Goal: Information Seeking & Learning: Learn about a topic

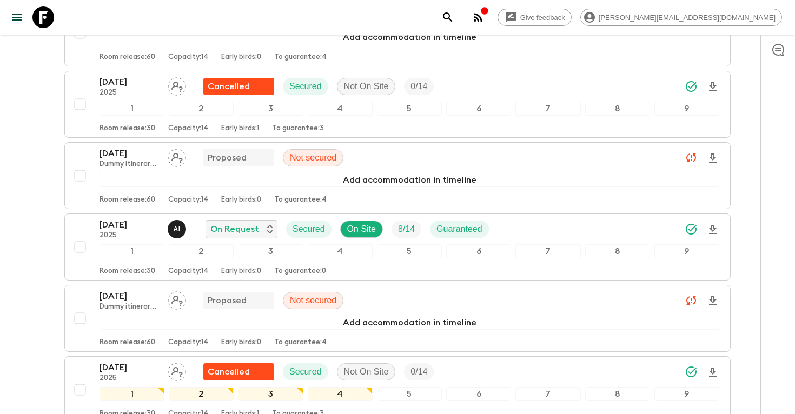
scroll to position [2048, 0]
click at [454, 17] on icon "search adventures" at bounding box center [447, 17] width 13 height 13
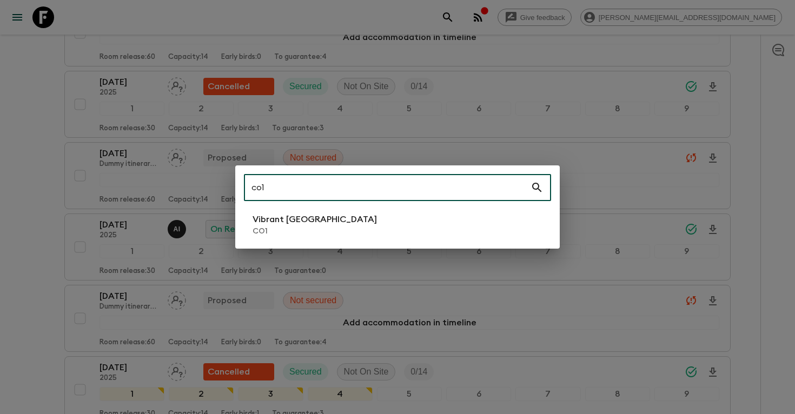
type input "co1"
click at [275, 226] on p "CO1" at bounding box center [315, 231] width 124 height 11
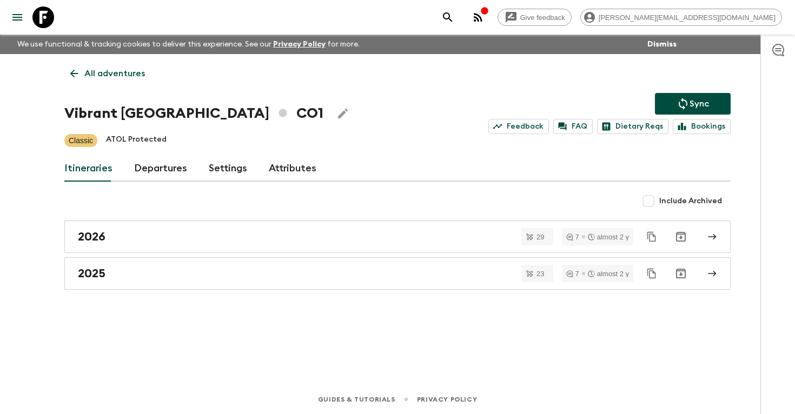
click at [160, 162] on link "Departures" at bounding box center [160, 169] width 53 height 26
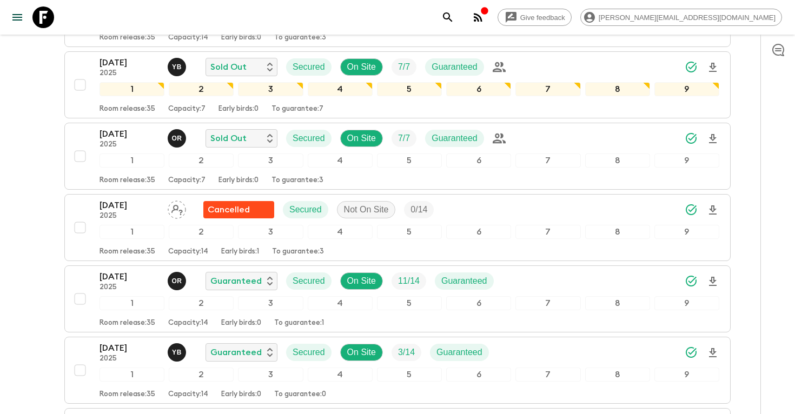
scroll to position [2264, 0]
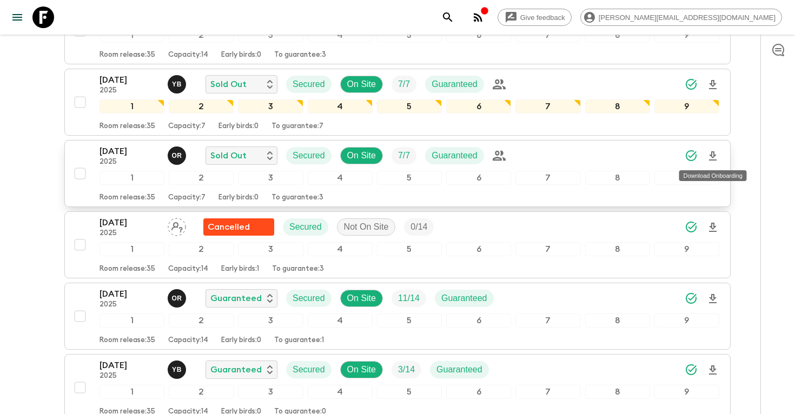
click at [715, 157] on icon "Download Onboarding" at bounding box center [712, 156] width 13 height 13
click at [124, 154] on p "[DATE]" at bounding box center [128, 151] width 59 height 13
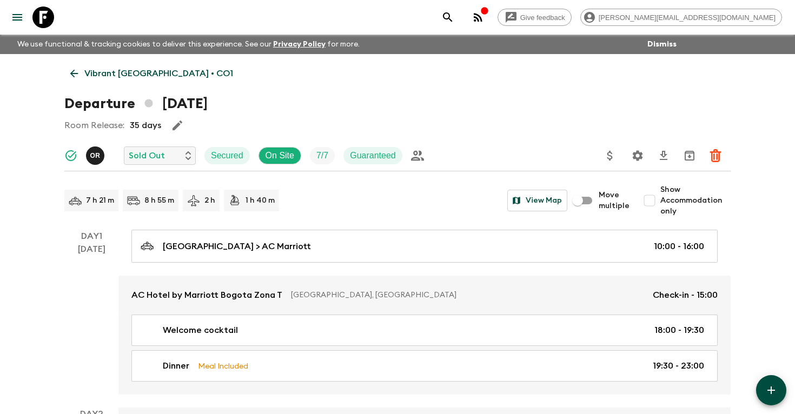
click at [639, 152] on icon "Settings" at bounding box center [638, 155] width 10 height 10
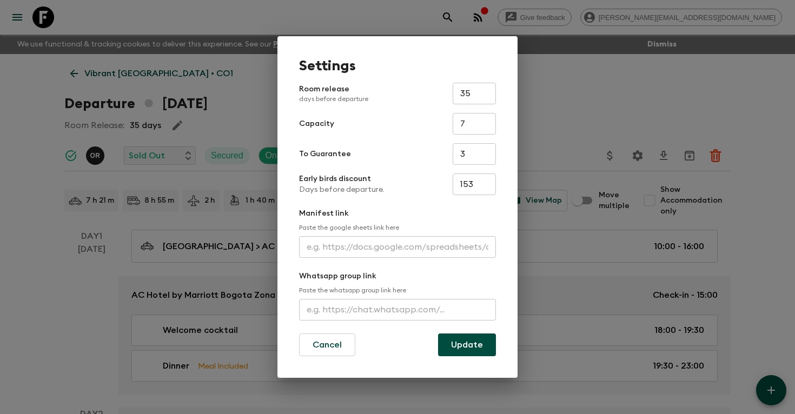
click at [374, 249] on input "text" at bounding box center [397, 247] width 197 height 22
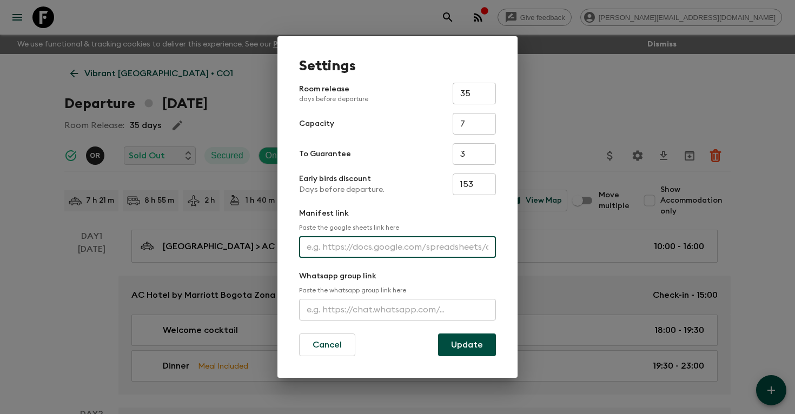
paste input "[URL][DOMAIN_NAME]"
type input "[URL][DOMAIN_NAME]"
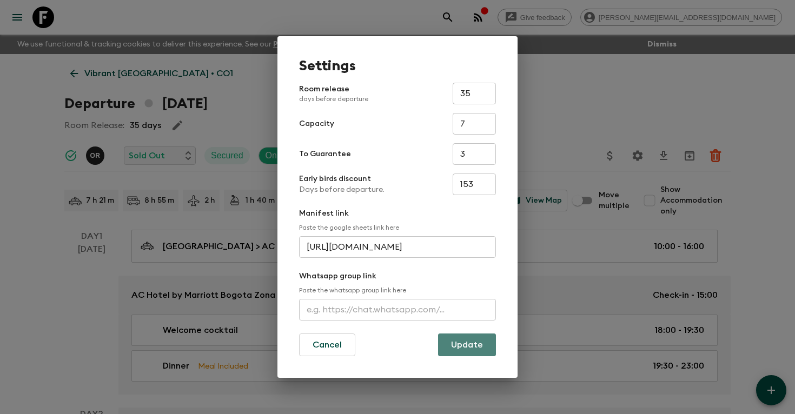
click at [467, 346] on button "Update" at bounding box center [467, 345] width 58 height 23
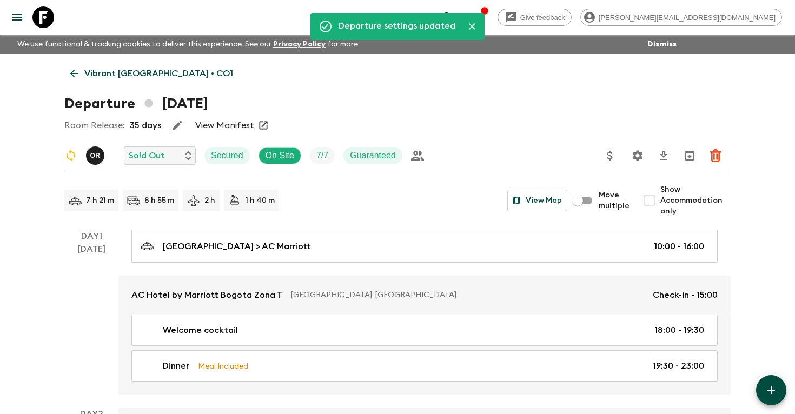
click at [454, 15] on icon "search adventures" at bounding box center [447, 17] width 13 height 13
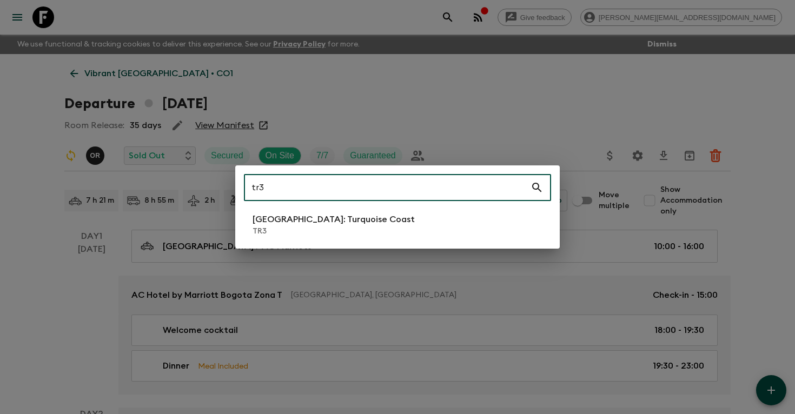
type input "tr3"
click at [383, 217] on li "[GEOGRAPHIC_DATA]: Turquoise Coast TR3" at bounding box center [397, 225] width 307 height 30
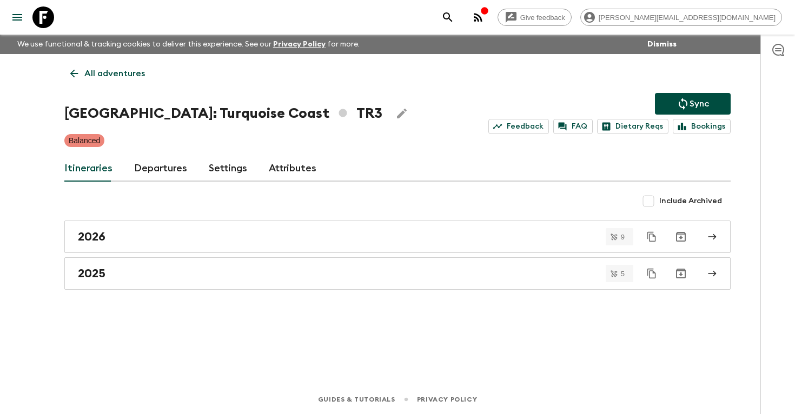
click at [166, 168] on link "Departures" at bounding box center [160, 169] width 53 height 26
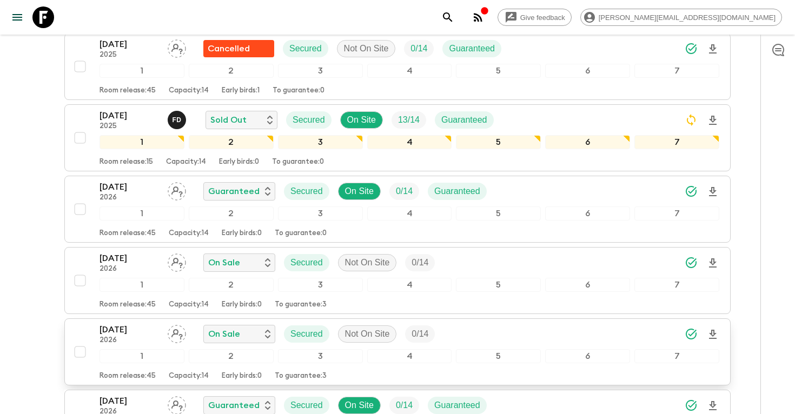
scroll to position [436, 0]
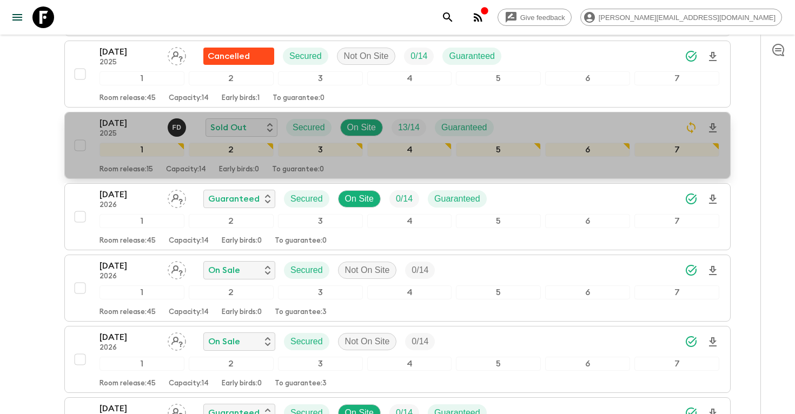
click at [124, 124] on p "[DATE]" at bounding box center [128, 123] width 59 height 13
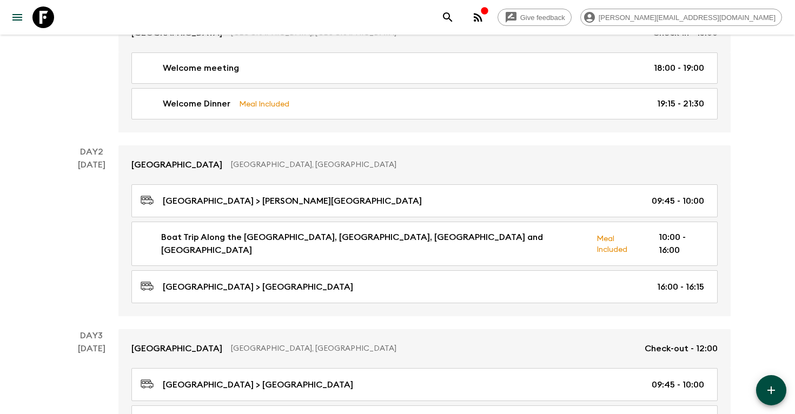
scroll to position [261, 0]
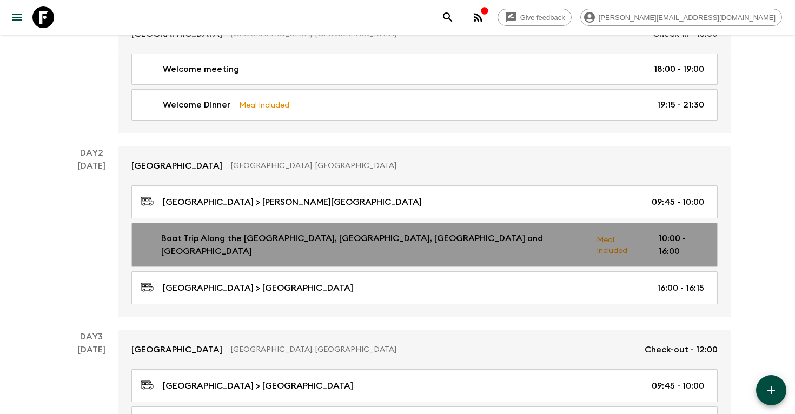
click at [167, 236] on p "Boat Trip Along the [GEOGRAPHIC_DATA], [GEOGRAPHIC_DATA], [GEOGRAPHIC_DATA] and…" at bounding box center [374, 245] width 427 height 26
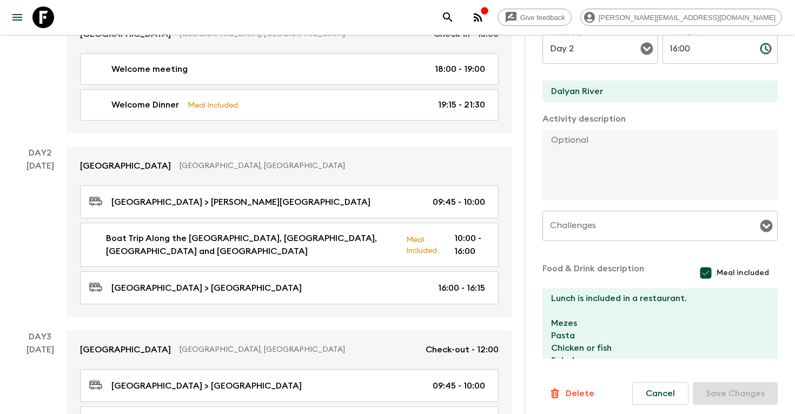
scroll to position [25, 0]
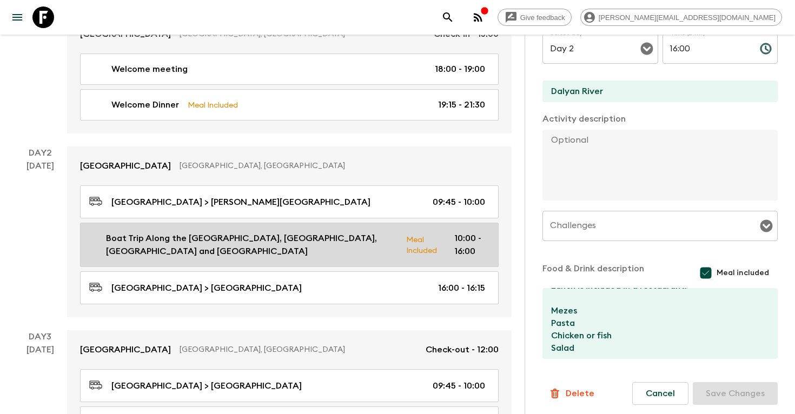
click at [270, 232] on p "Boat Trip Along the [GEOGRAPHIC_DATA], [GEOGRAPHIC_DATA], [GEOGRAPHIC_DATA] and…" at bounding box center [251, 245] width 291 height 26
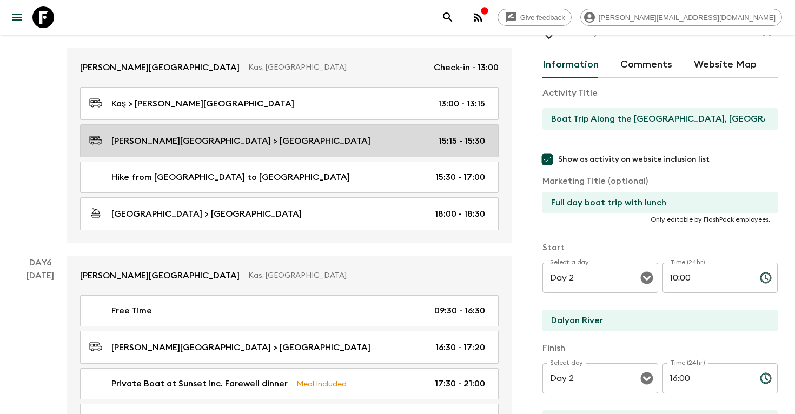
scroll to position [1295, 0]
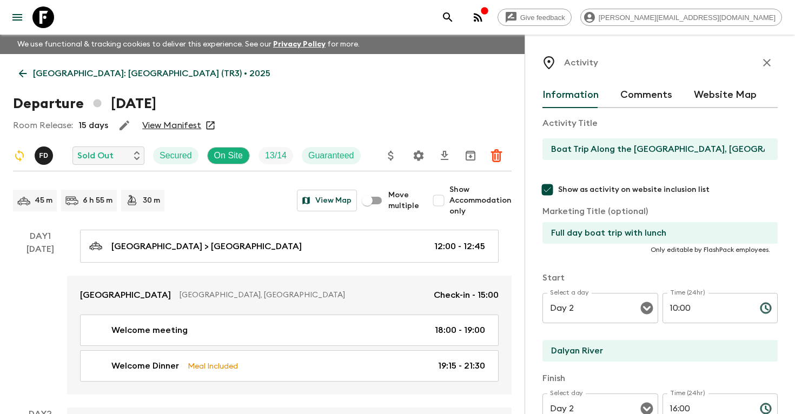
click at [146, 71] on p "Türkiye: Turquoise Coast (TR3) • 2025" at bounding box center [151, 73] width 237 height 13
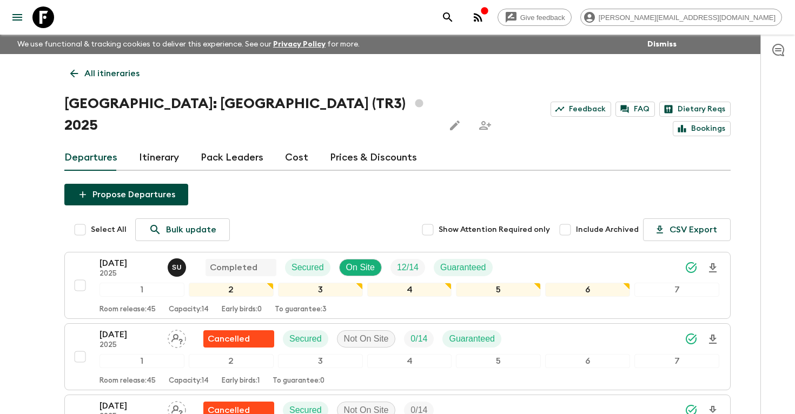
click at [156, 145] on link "Itinerary" at bounding box center [159, 158] width 40 height 26
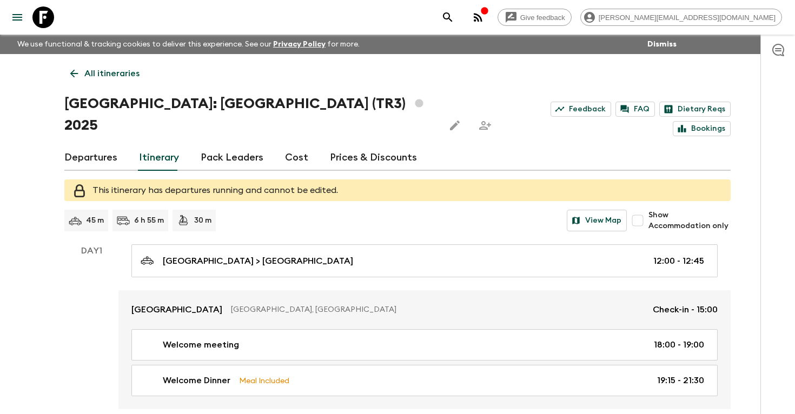
click at [91, 145] on link "Departures" at bounding box center [90, 158] width 53 height 26
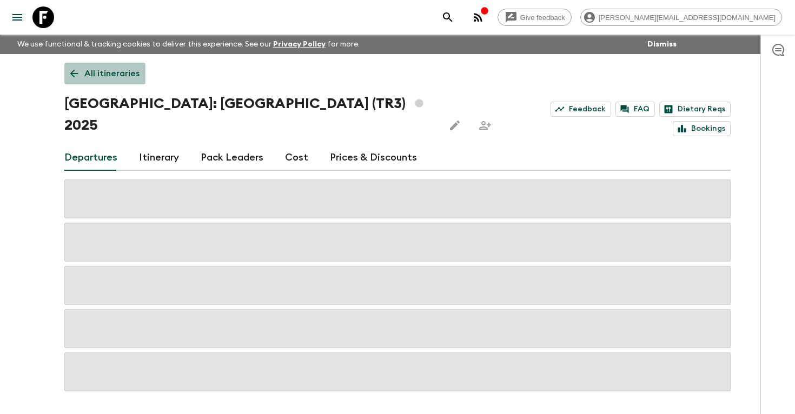
click at [112, 73] on p "All itineraries" at bounding box center [111, 73] width 55 height 13
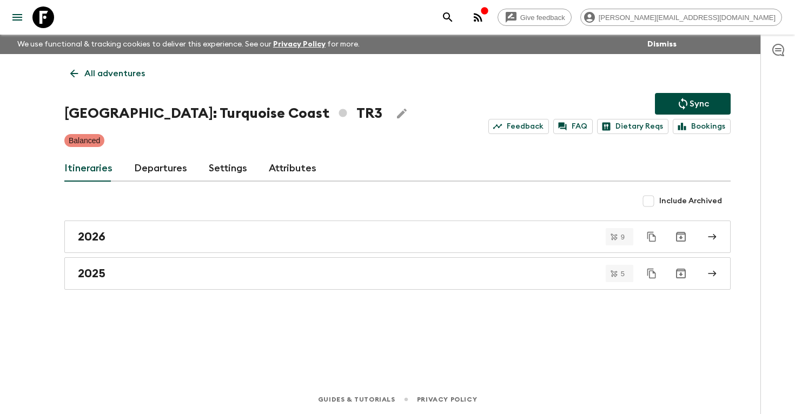
click at [143, 163] on link "Departures" at bounding box center [160, 169] width 53 height 26
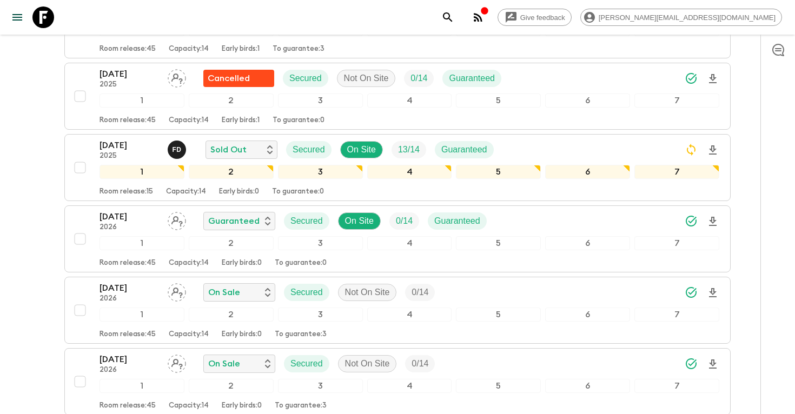
scroll to position [423, 0]
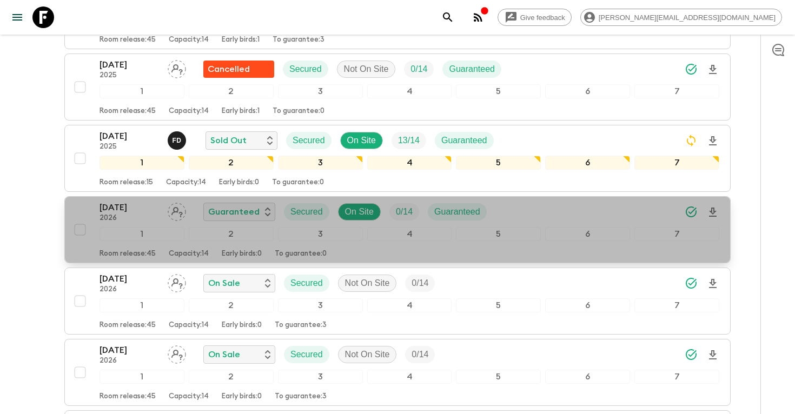
click at [117, 214] on p "[DATE]" at bounding box center [128, 207] width 59 height 13
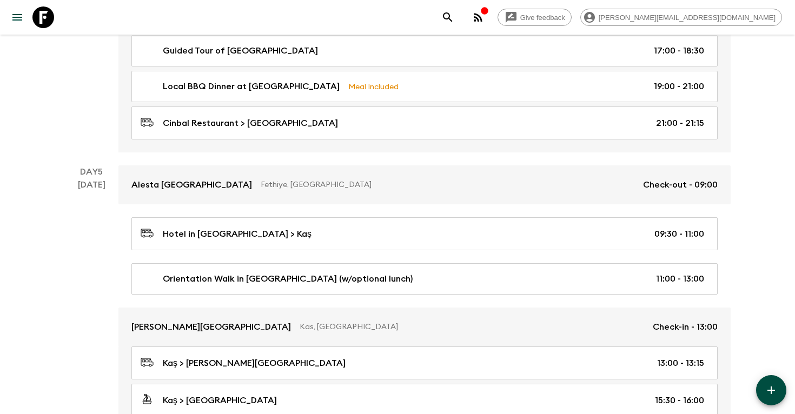
scroll to position [1014, 0]
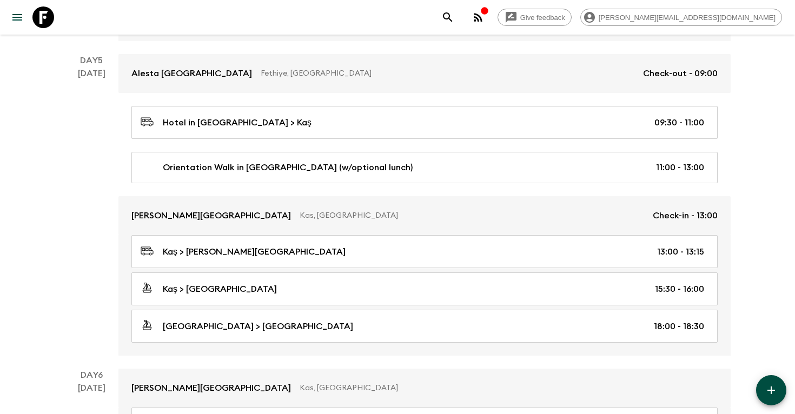
click at [454, 16] on icon "search adventures" at bounding box center [447, 17] width 13 height 13
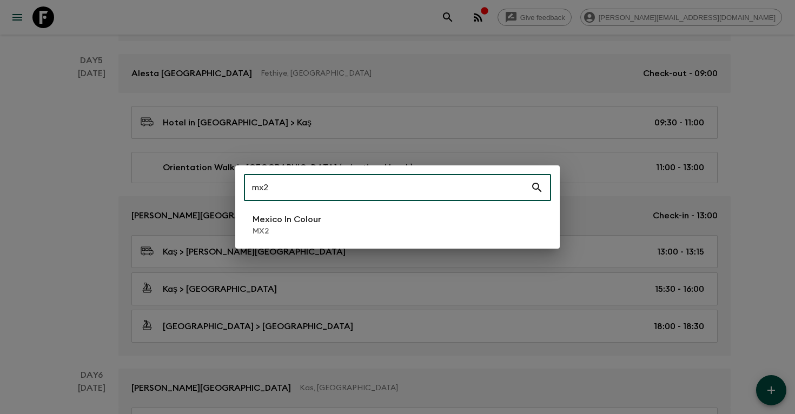
type input "mx2"
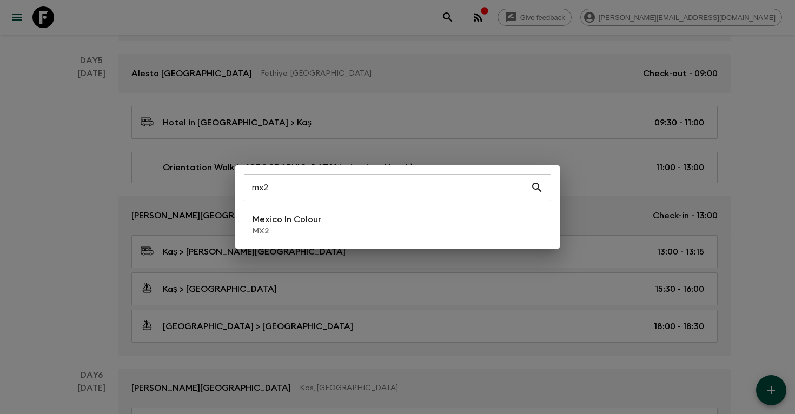
click at [39, 131] on div "mx2 ​ Mexico In Colour MX2" at bounding box center [397, 207] width 795 height 414
